Goal: Information Seeking & Learning: Check status

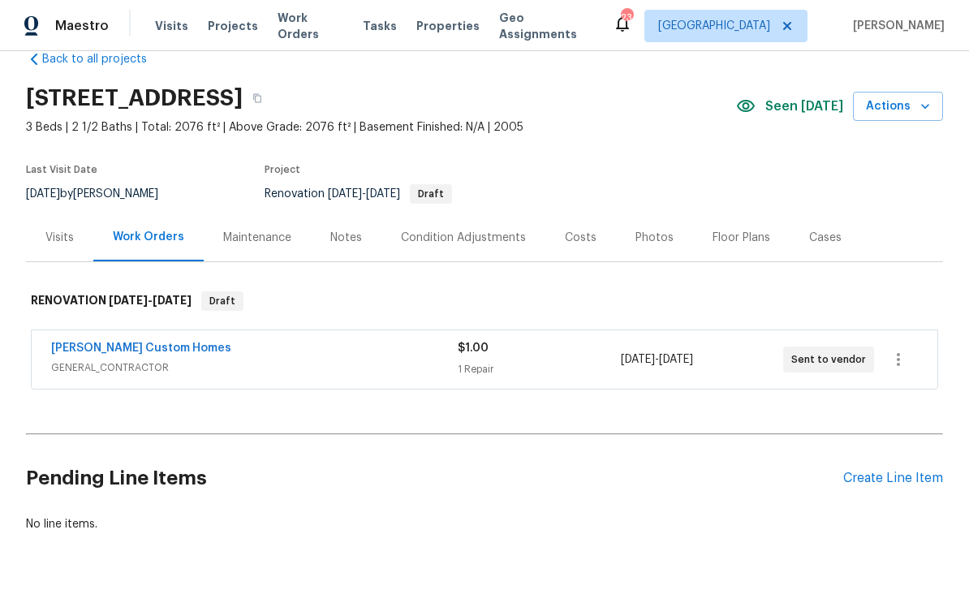
click at [579, 248] on div "Costs" at bounding box center [580, 237] width 71 height 48
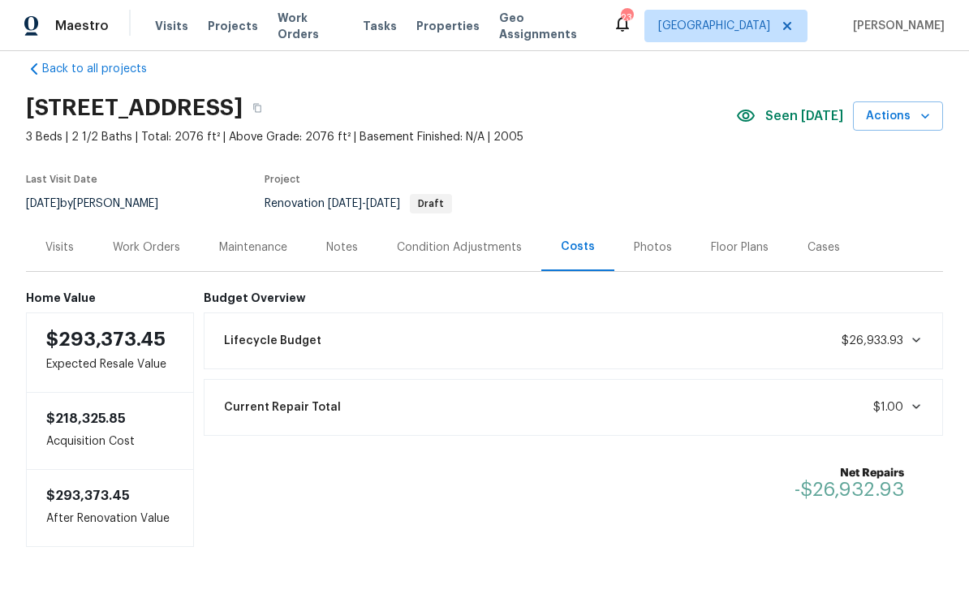
click at [476, 239] on div "Condition Adjustments" at bounding box center [459, 247] width 125 height 16
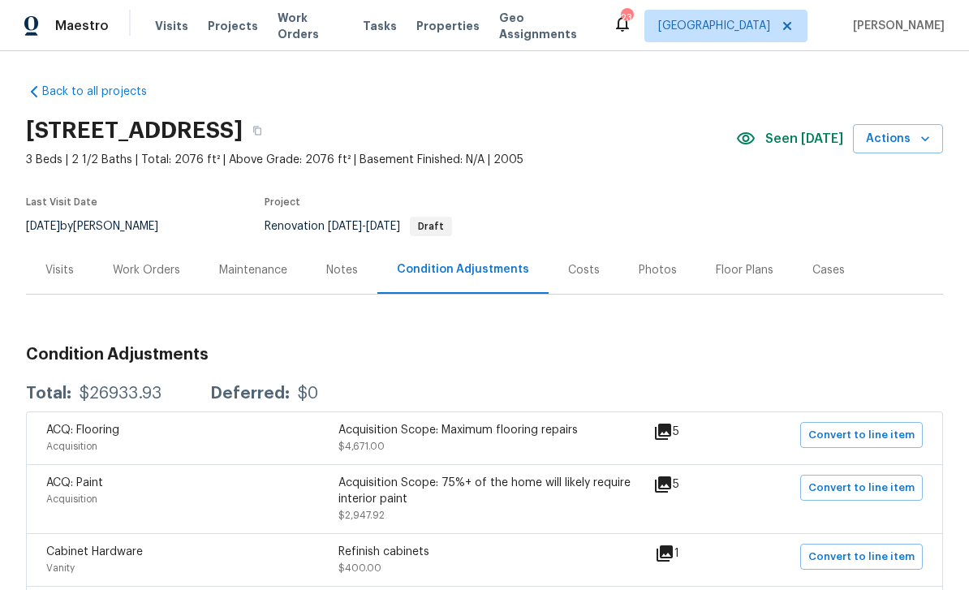
click at [652, 278] on div "Photos" at bounding box center [657, 270] width 77 height 48
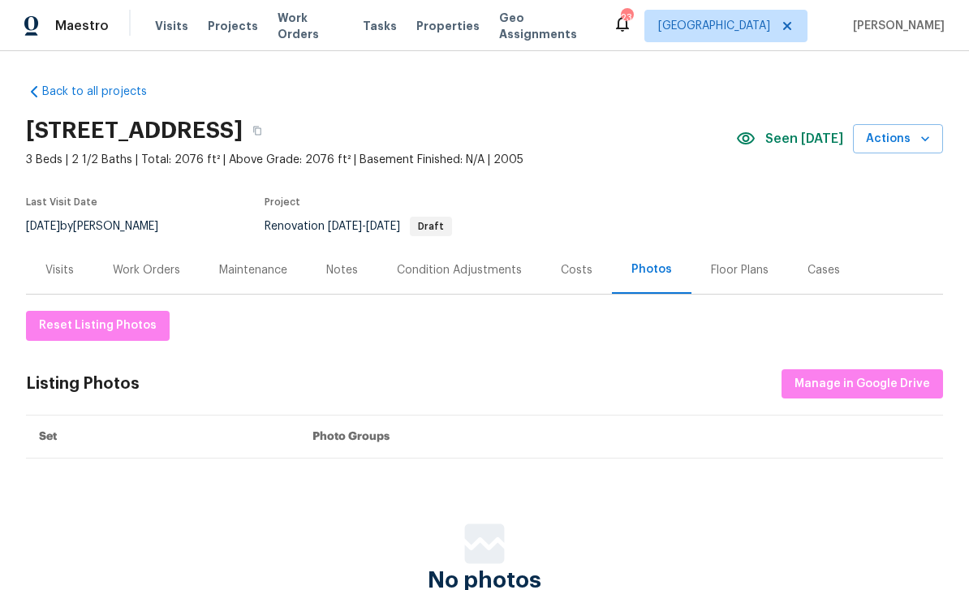
click at [818, 271] on div "Cases" at bounding box center [823, 270] width 32 height 16
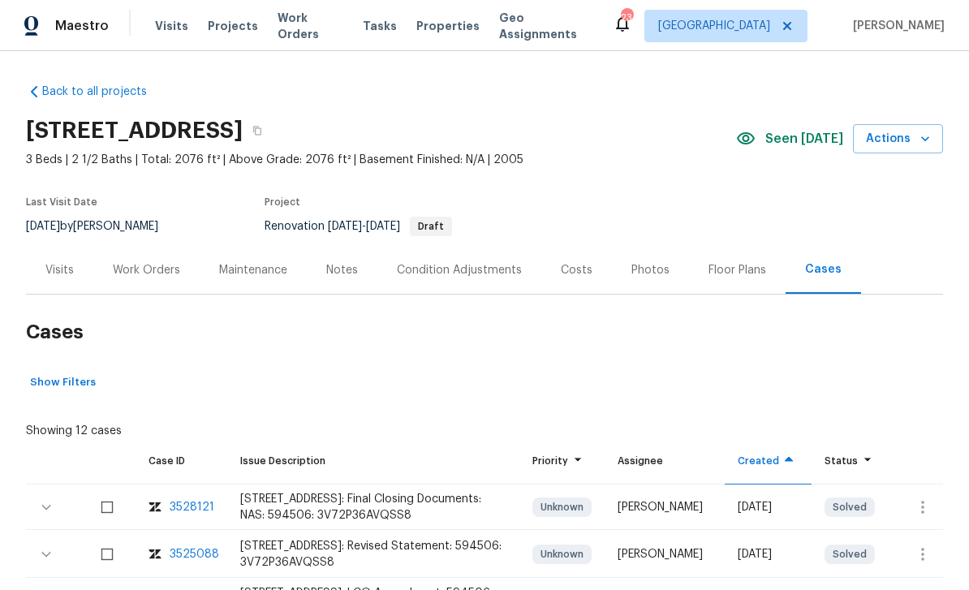
click at [574, 268] on div "Costs" at bounding box center [577, 270] width 32 height 16
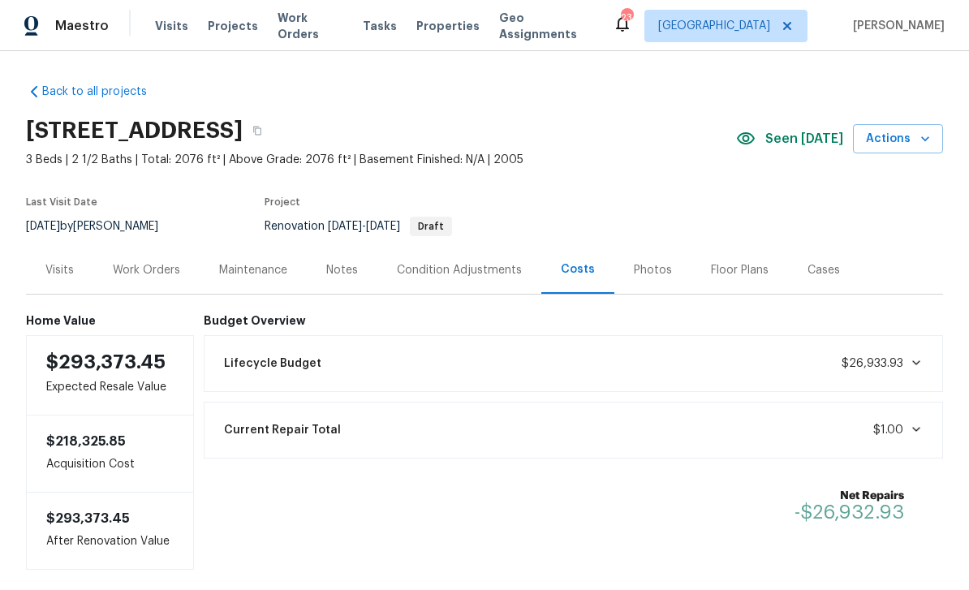
click at [140, 271] on div "Work Orders" at bounding box center [146, 270] width 67 height 16
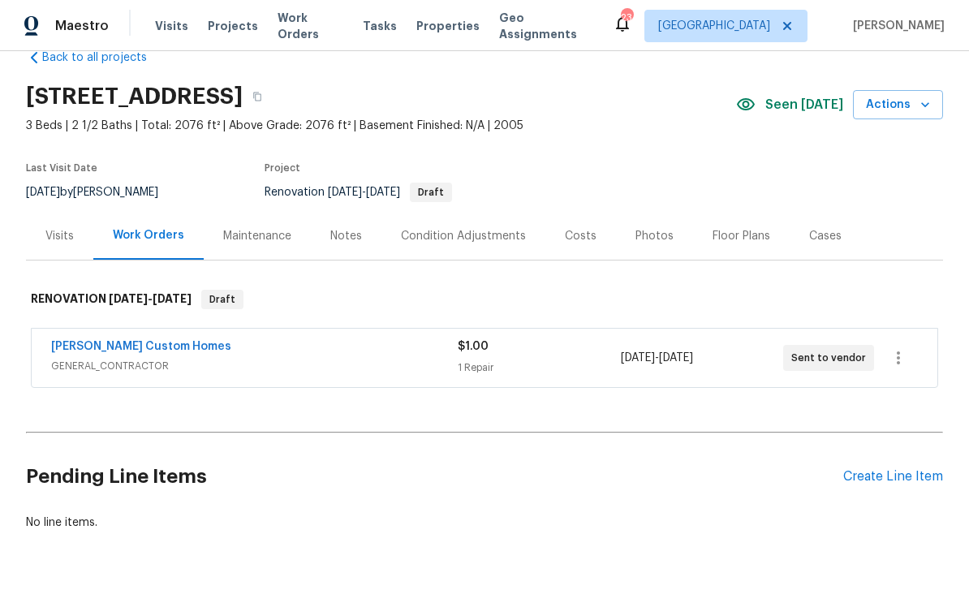
scroll to position [32, 0]
